Goal: Task Accomplishment & Management: Use online tool/utility

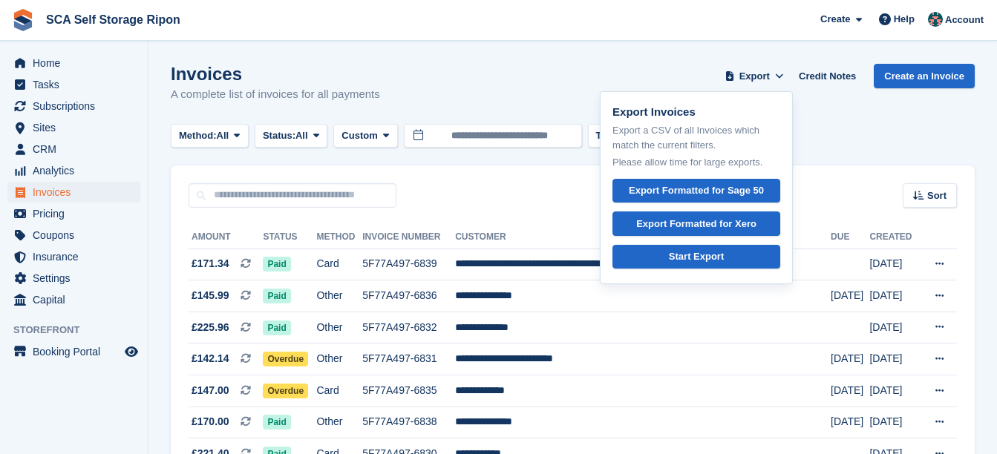
click at [519, 88] on div "Invoices A complete list of invoices for all payments Export Export Invoices Ex…" at bounding box center [573, 92] width 804 height 57
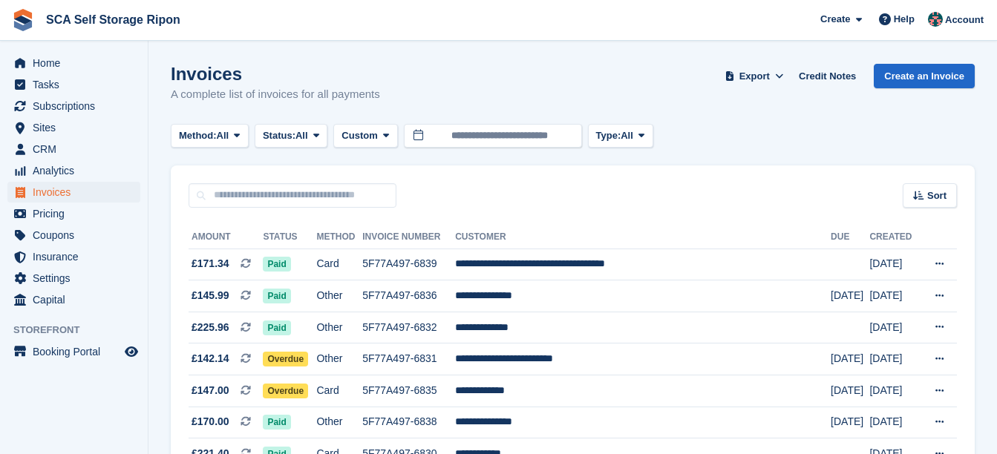
click at [817, 125] on div "Method: All All Bank Transfer Cash Cheque Debit/Credit Card Direct Debit SEPA D…" at bounding box center [573, 136] width 804 height 25
click at [840, 69] on link "Credit Notes" at bounding box center [827, 76] width 69 height 25
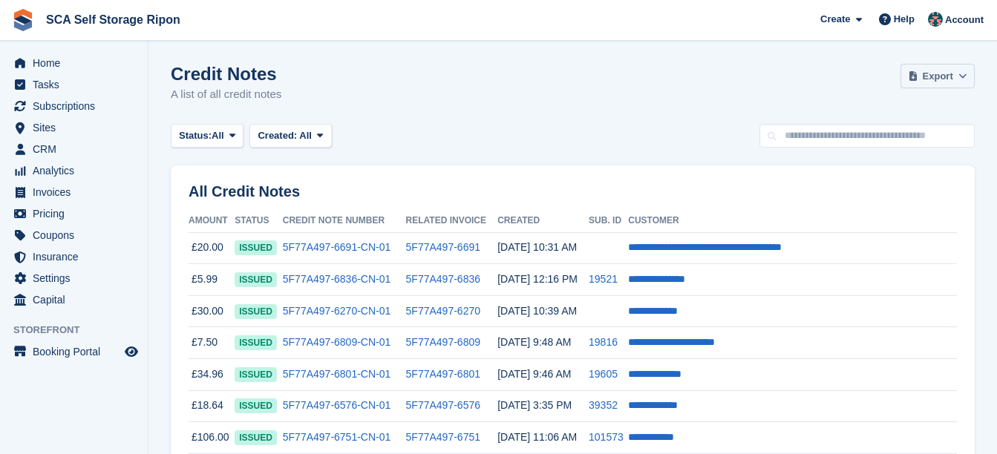
click at [936, 79] on span "Export" at bounding box center [938, 76] width 30 height 15
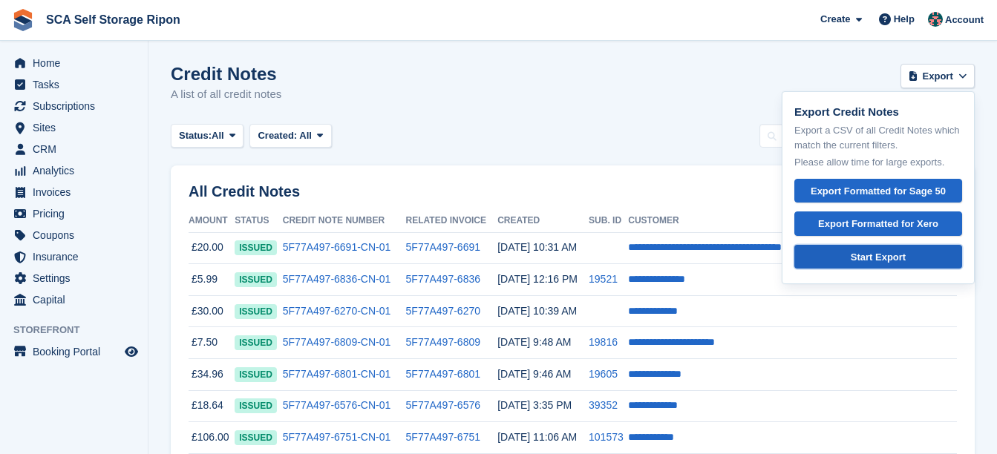
click at [893, 250] on div "Start Export" at bounding box center [878, 257] width 143 height 15
click at [561, 90] on div "Credit Notes A list of all credit notes Export Export Credit Notes Export a CSV…" at bounding box center [573, 92] width 804 height 57
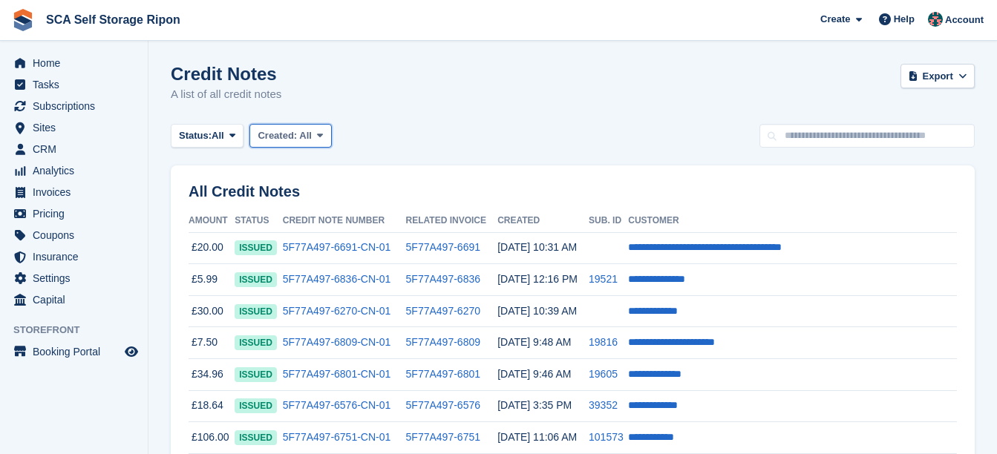
click at [317, 132] on icon at bounding box center [320, 136] width 6 height 10
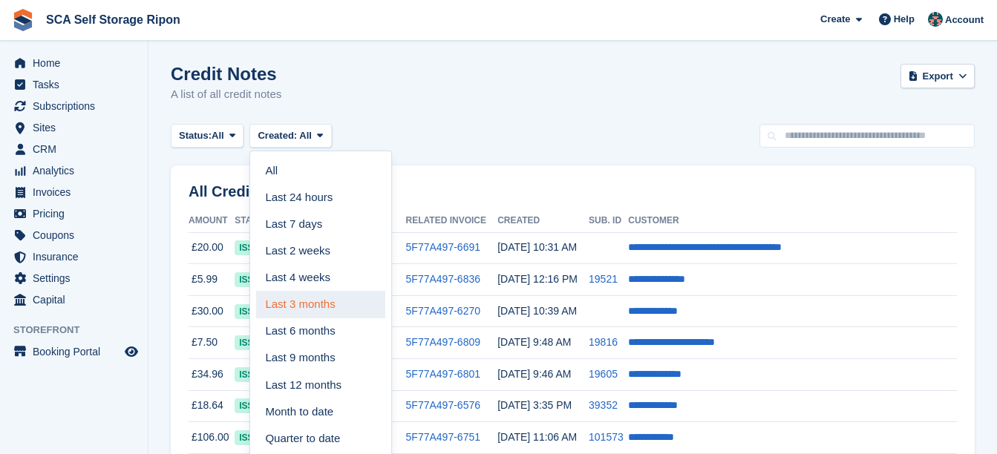
click at [318, 310] on link "Last 3 months" at bounding box center [320, 304] width 129 height 27
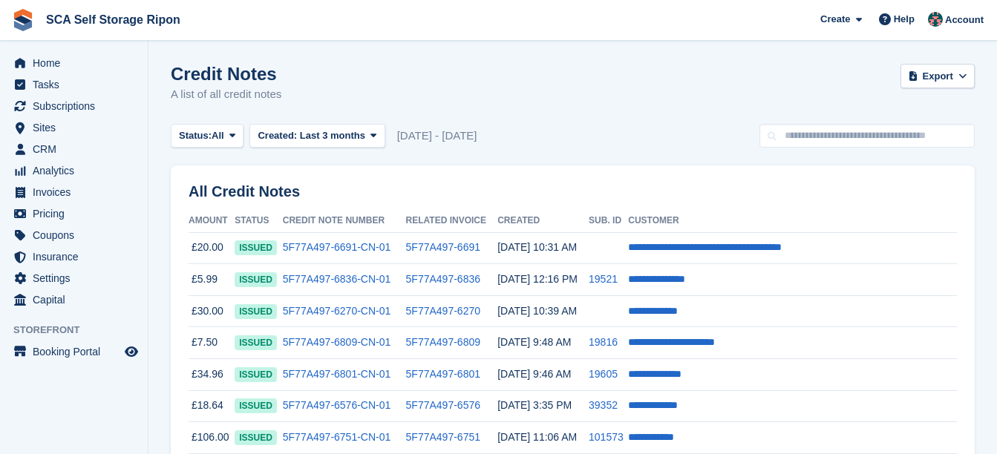
click at [650, 146] on div "Status: All All Issued Void Created: Last 3 months All Last 24 hours Last 7 day…" at bounding box center [573, 136] width 804 height 25
click at [665, 111] on div "Credit Notes A list of all credit notes Export Export Credit Notes Export a CSV…" at bounding box center [573, 92] width 804 height 57
click at [633, 114] on div "Credit Notes A list of all credit notes Export Export Credit Notes Export a CSV…" at bounding box center [573, 92] width 804 height 57
click at [934, 73] on span "Export" at bounding box center [938, 76] width 30 height 15
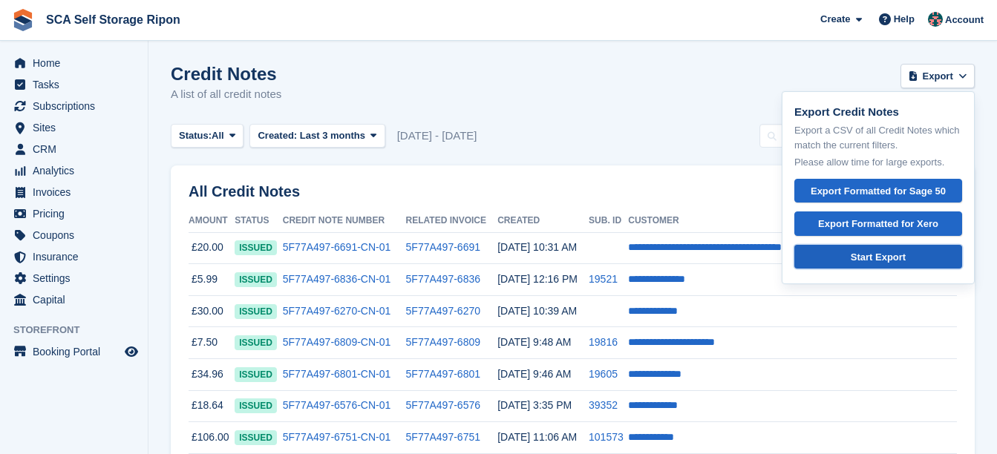
click at [899, 253] on div "Start Export" at bounding box center [878, 257] width 143 height 15
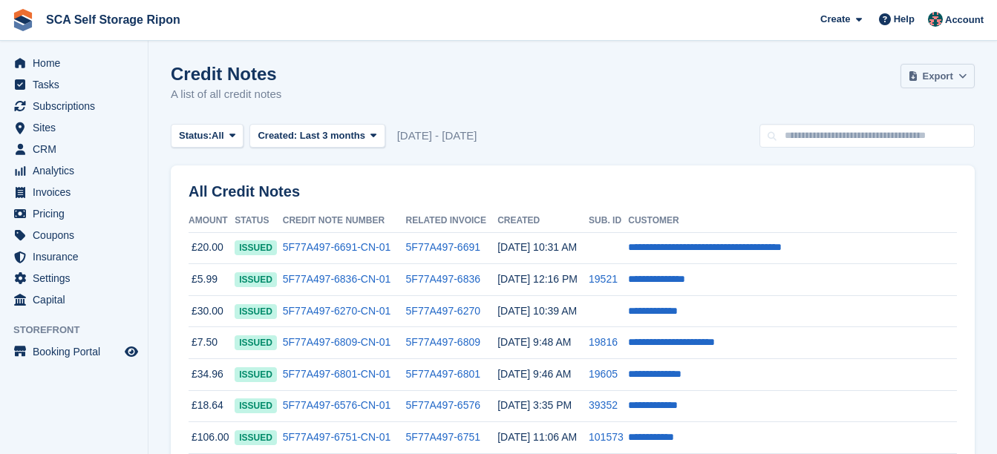
click at [936, 80] on span "Export" at bounding box center [938, 76] width 30 height 15
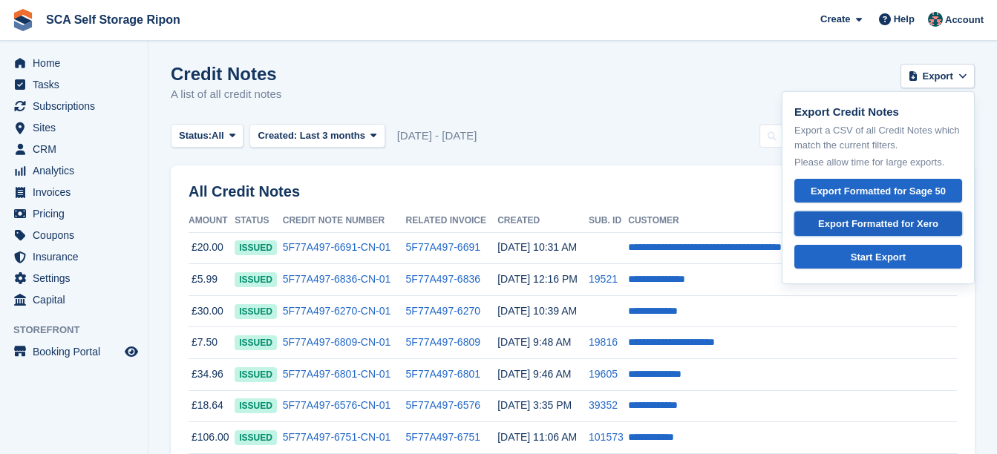
click at [890, 224] on div "Export Formatted for Xero" at bounding box center [878, 224] width 143 height 15
click at [592, 65] on div "Credit Notes A list of all credit notes Export Export Credit Notes Export a CSV…" at bounding box center [573, 92] width 804 height 57
